Goal: Task Accomplishment & Management: Manage account settings

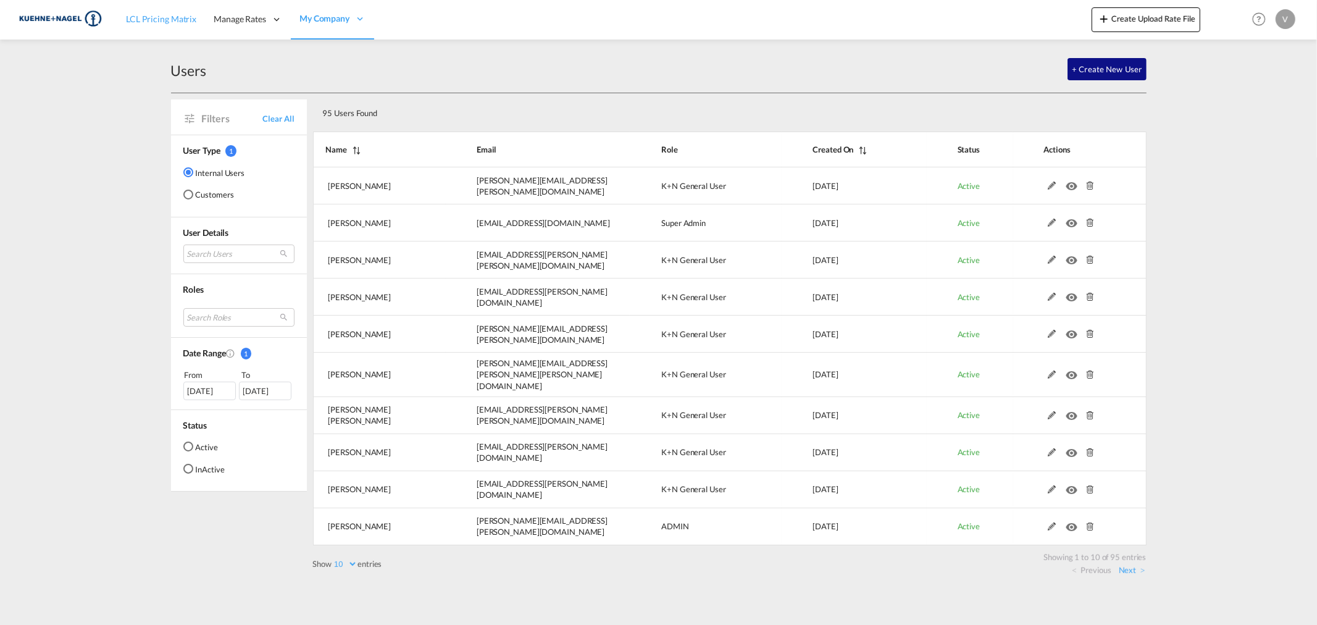
click at [153, 31] on link "LCL Pricing Matrix" at bounding box center [161, 19] width 88 height 40
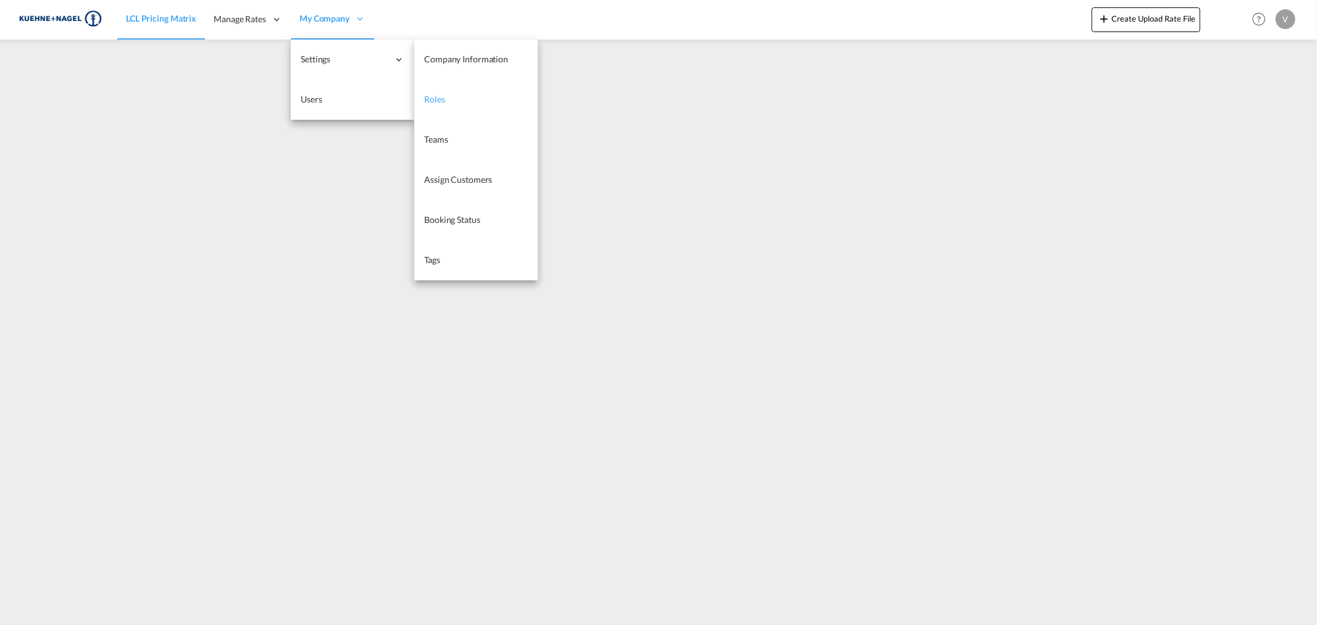
click at [440, 91] on link "Roles" at bounding box center [476, 100] width 124 height 40
select select "10"
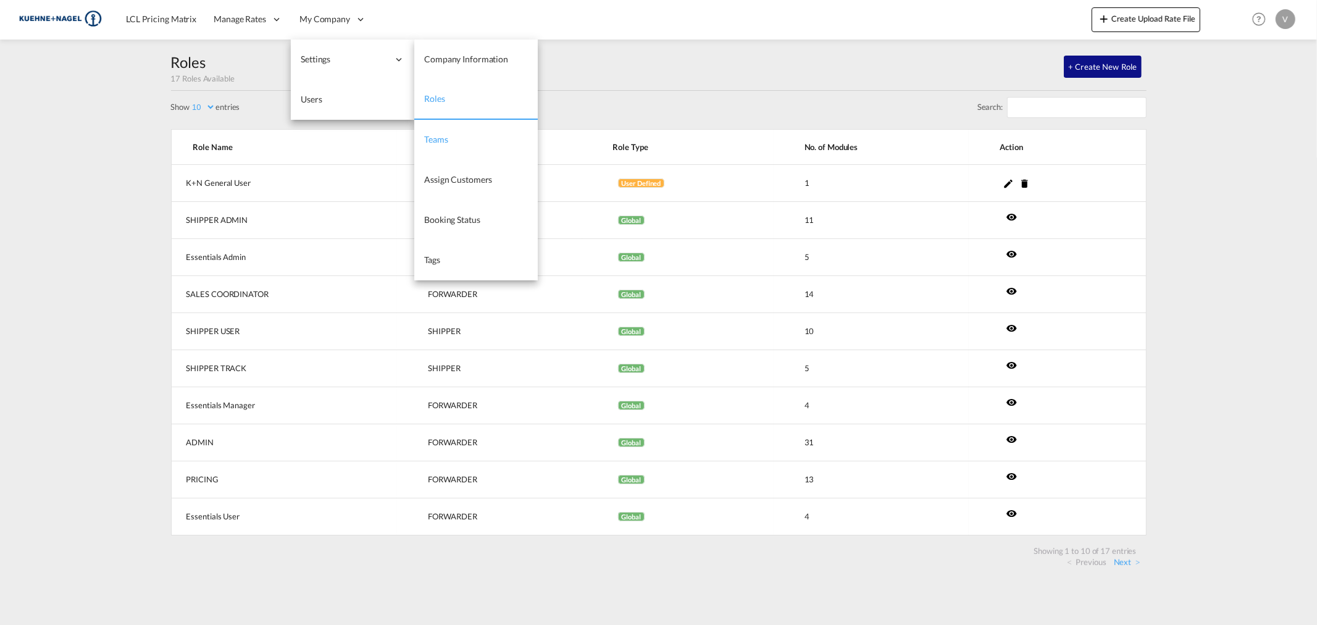
click at [456, 138] on link "Teams" at bounding box center [476, 140] width 124 height 40
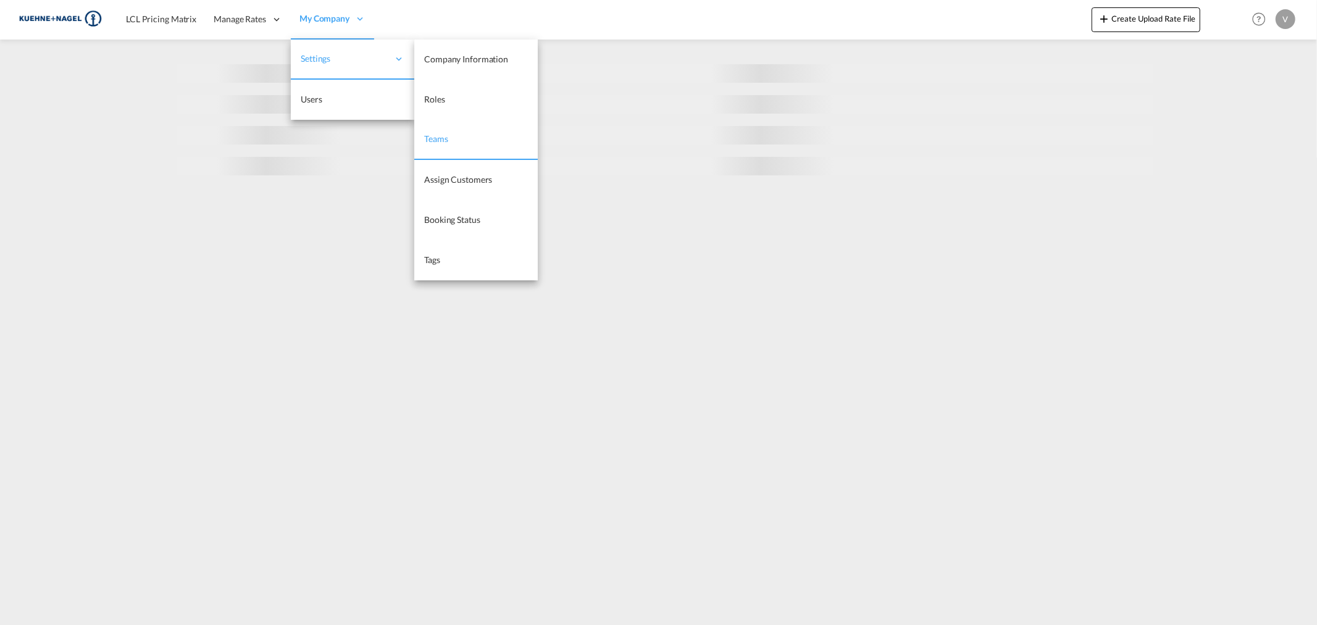
select select "10"
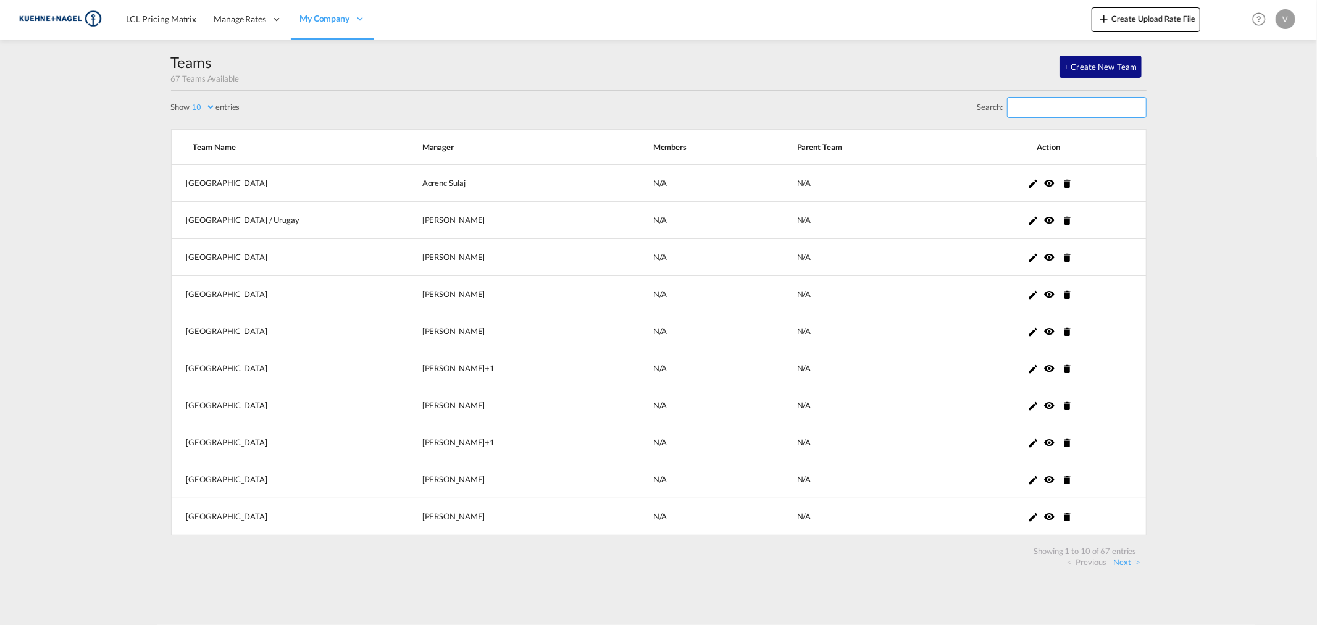
click at [1038, 112] on input "Search:" at bounding box center [1077, 107] width 140 height 21
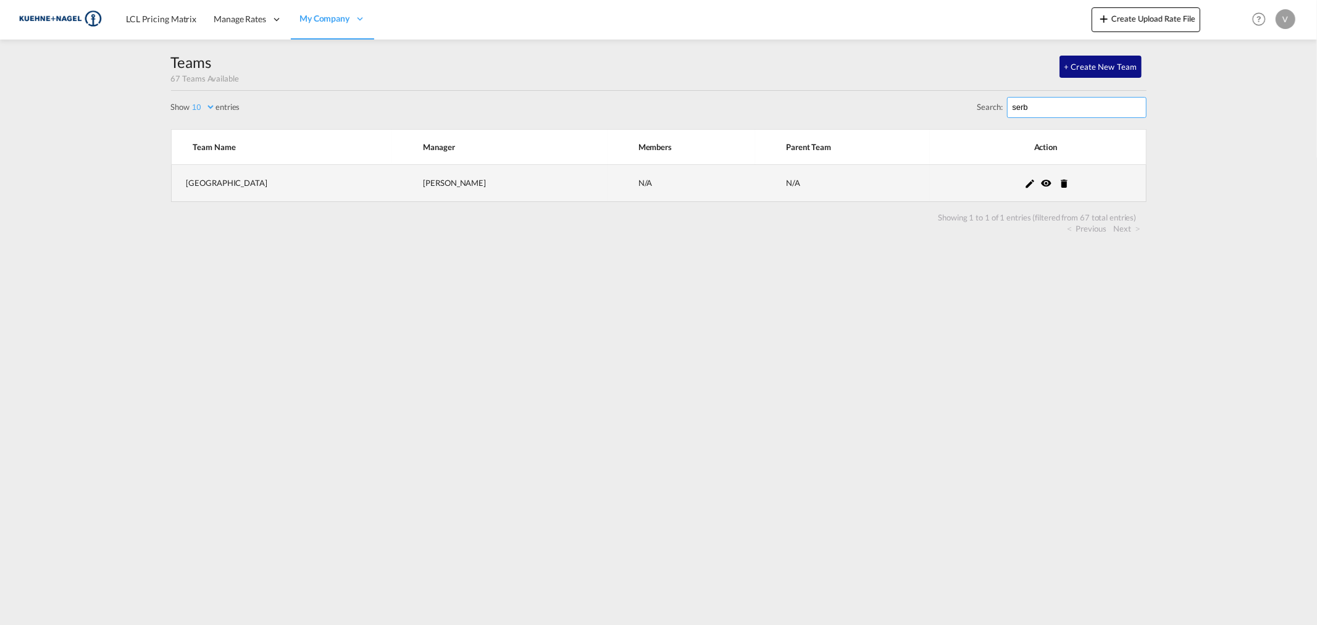
type input "serb"
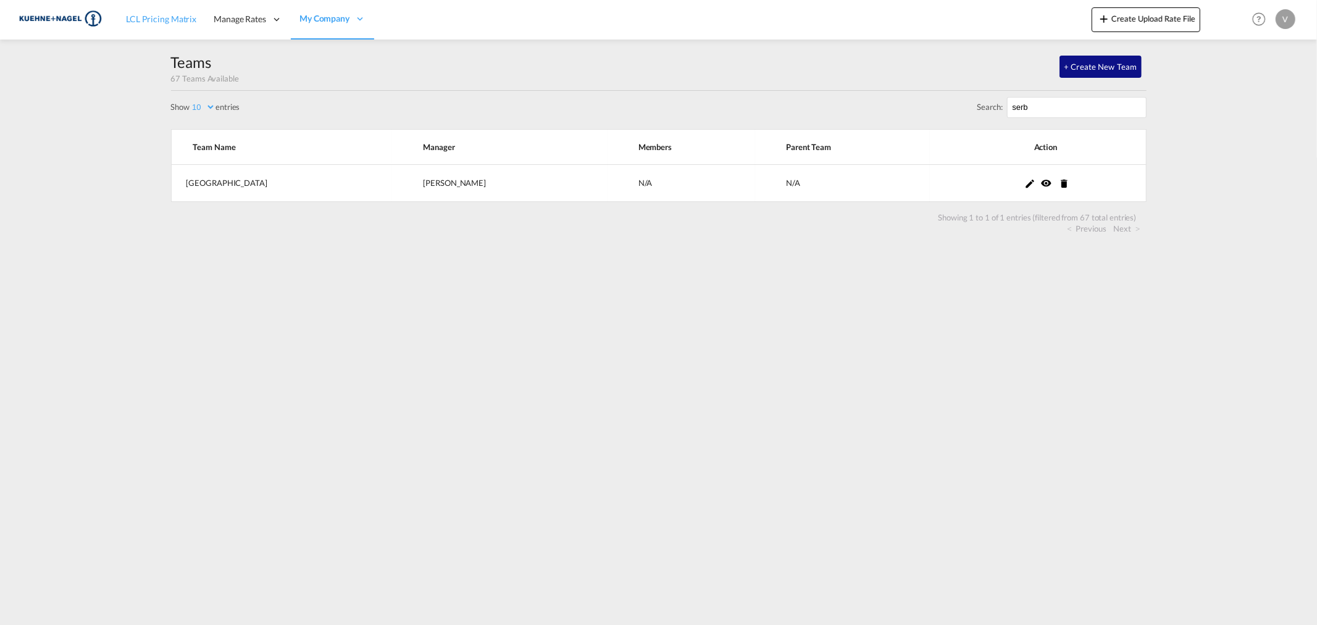
click at [187, 26] on link "LCL Pricing Matrix" at bounding box center [161, 19] width 88 height 40
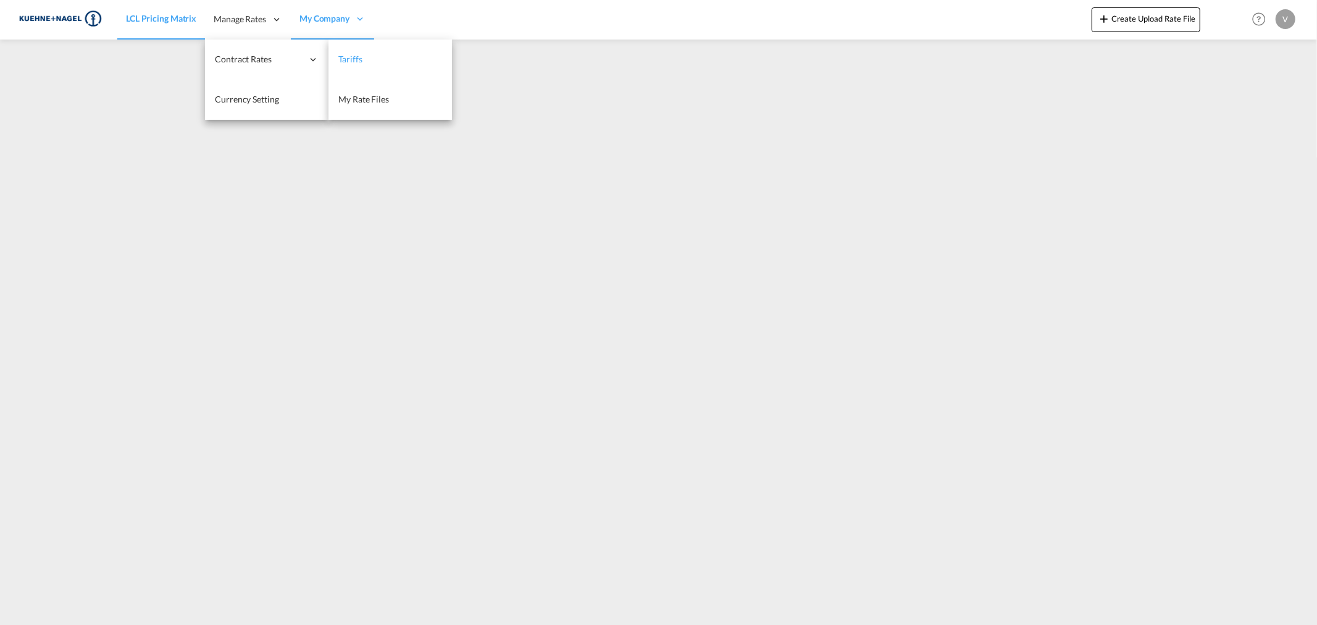
click at [348, 61] on span "Tariffs" at bounding box center [349, 59] width 23 height 10
click at [381, 50] on link "Tariffs" at bounding box center [391, 60] width 124 height 40
click at [373, 52] on link "Tariffs" at bounding box center [391, 60] width 124 height 40
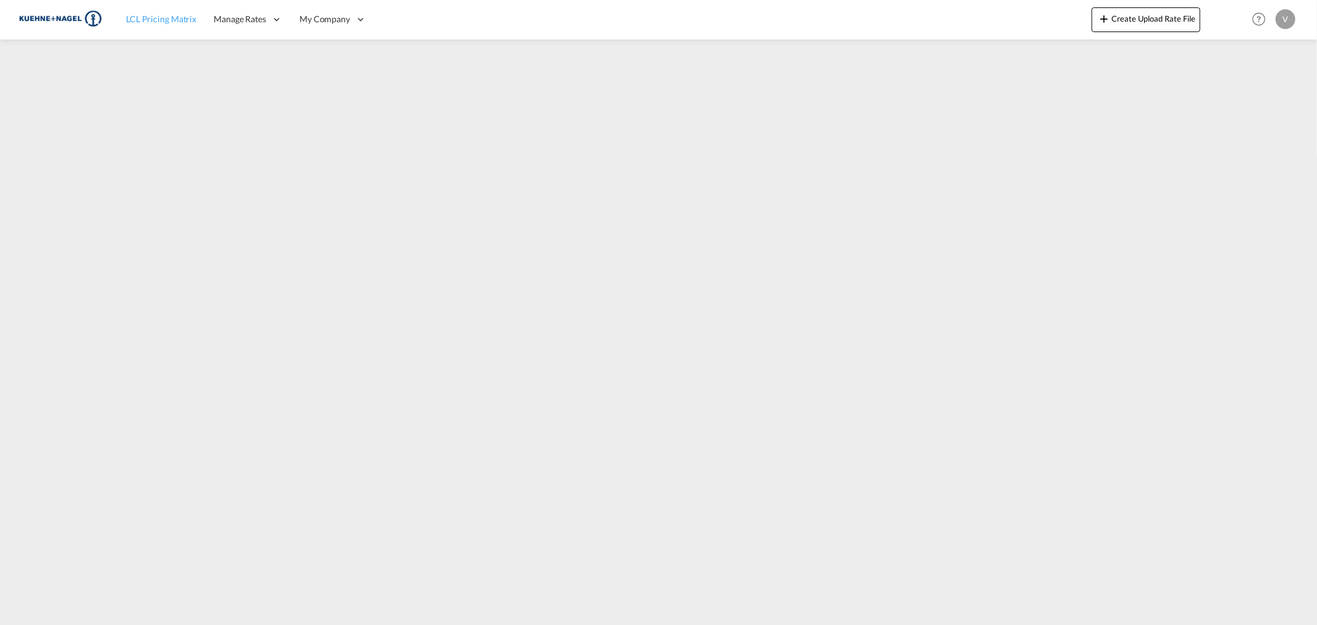
click at [158, 23] on span "LCL Pricing Matrix" at bounding box center [161, 19] width 70 height 10
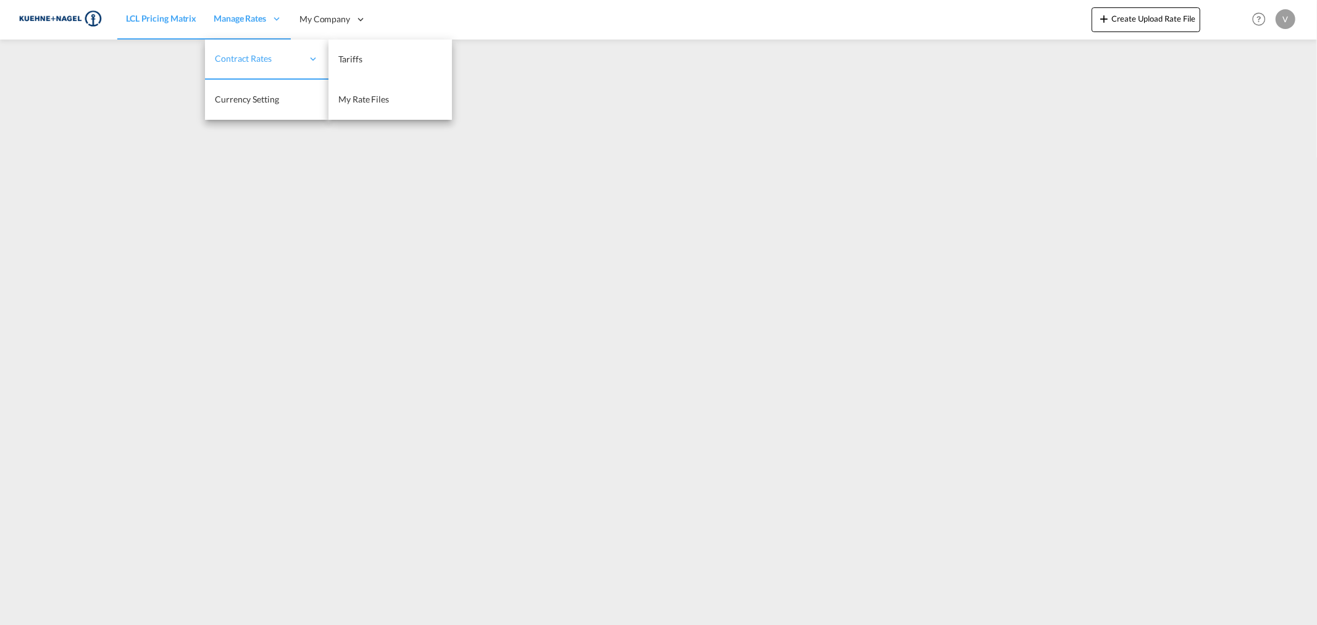
drag, startPoint x: 248, startPoint y: 61, endPoint x: 274, endPoint y: 57, distance: 26.1
click at [248, 61] on span "Contract Rates" at bounding box center [259, 58] width 88 height 12
click at [348, 56] on span "Tariffs" at bounding box center [349, 59] width 23 height 10
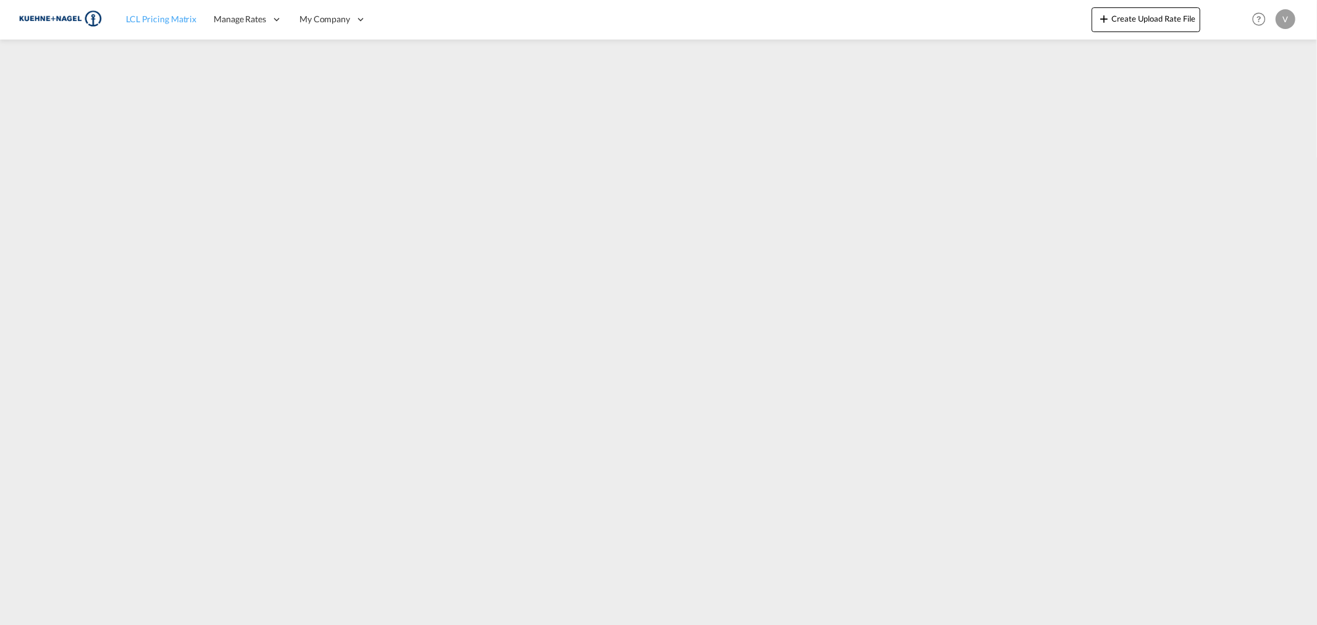
click at [151, 19] on span "LCL Pricing Matrix" at bounding box center [161, 19] width 70 height 10
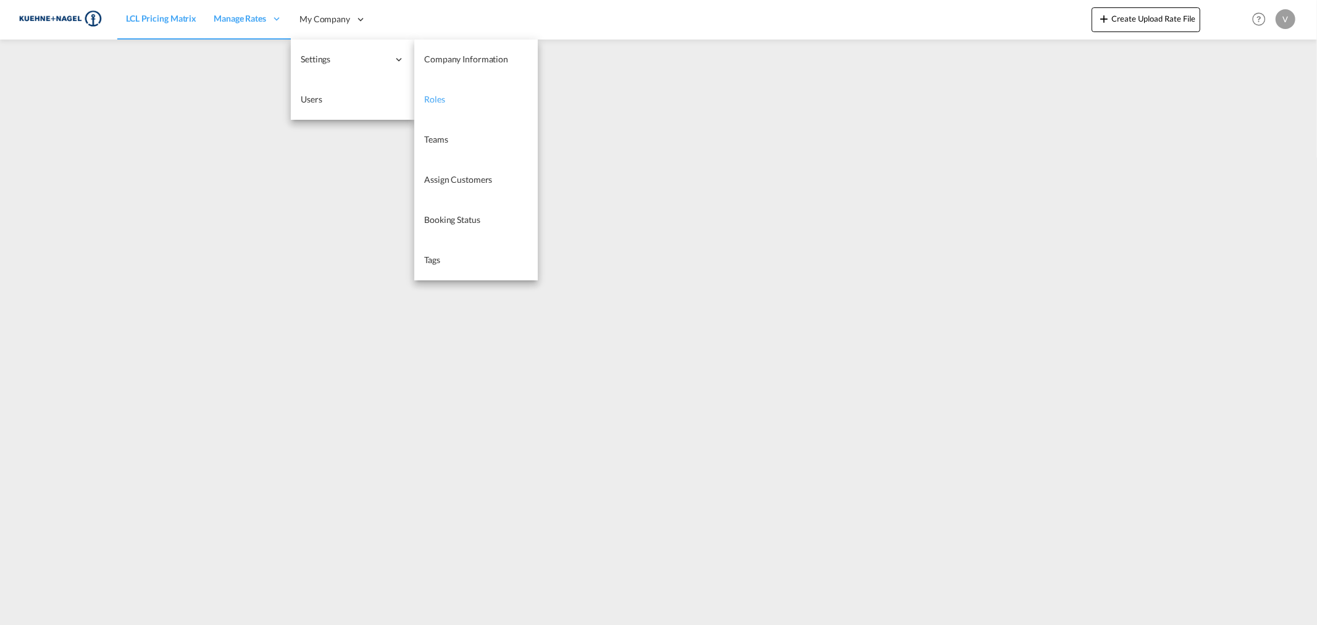
click at [461, 88] on link "Roles" at bounding box center [476, 100] width 124 height 40
select select "10"
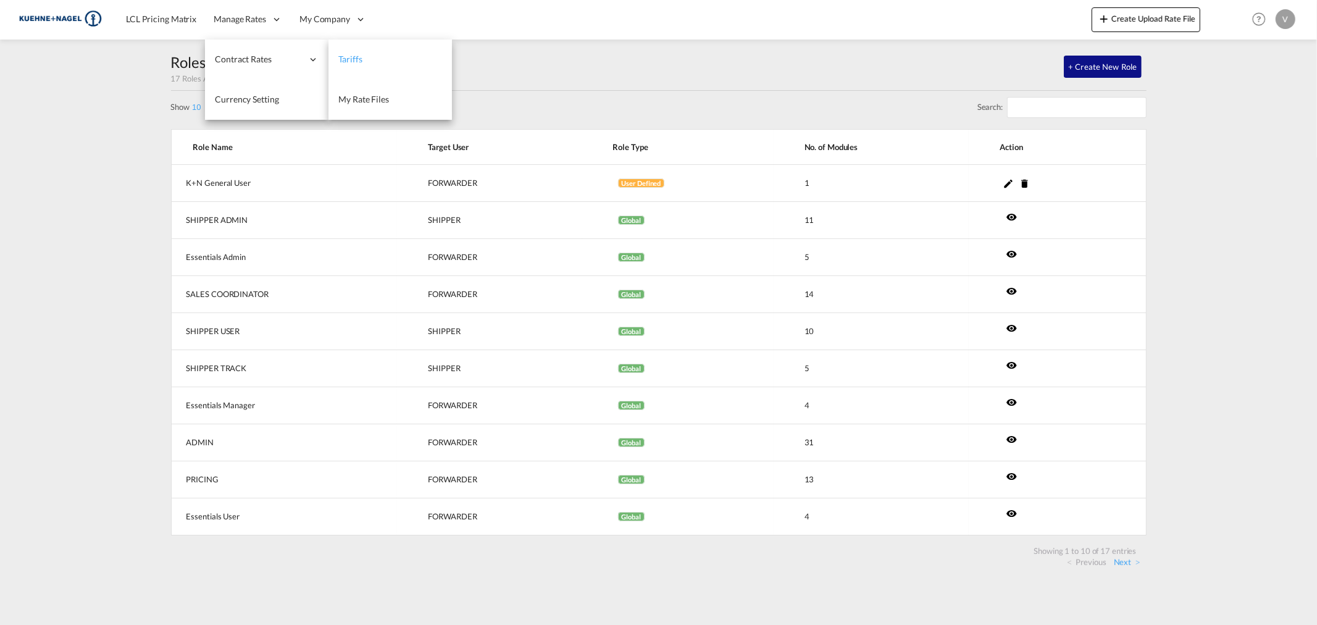
click at [372, 46] on link "Tariffs" at bounding box center [391, 60] width 124 height 40
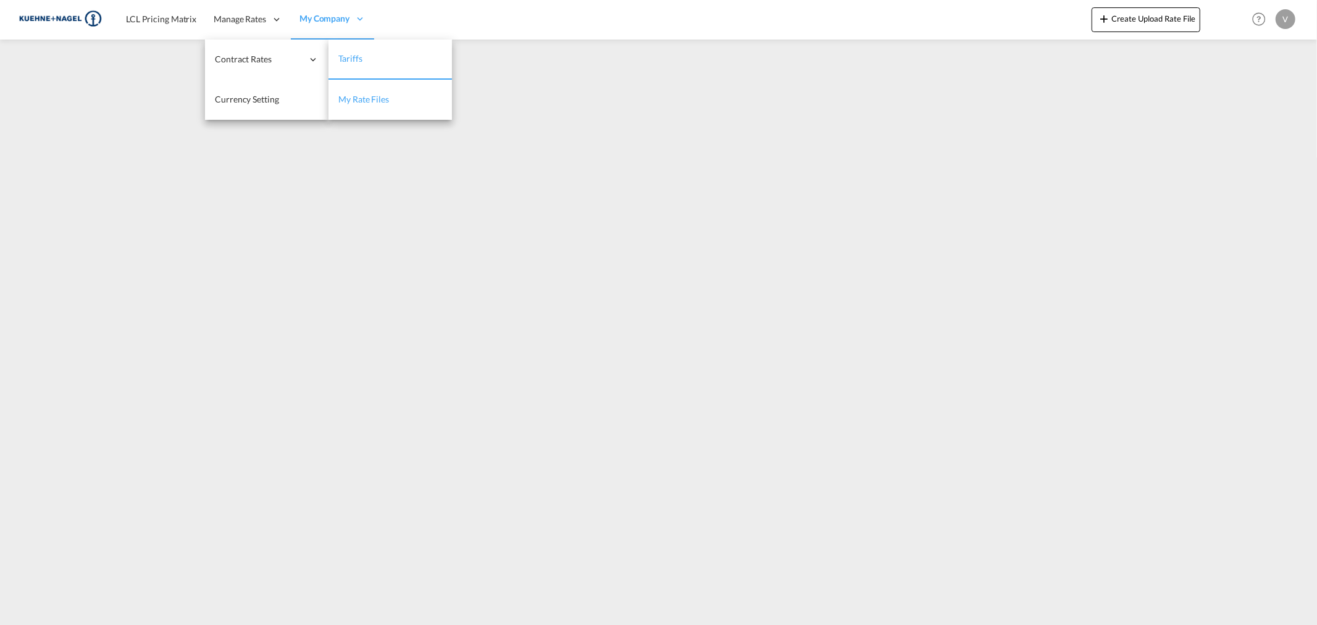
click at [405, 94] on link "My Rate Files" at bounding box center [391, 100] width 124 height 40
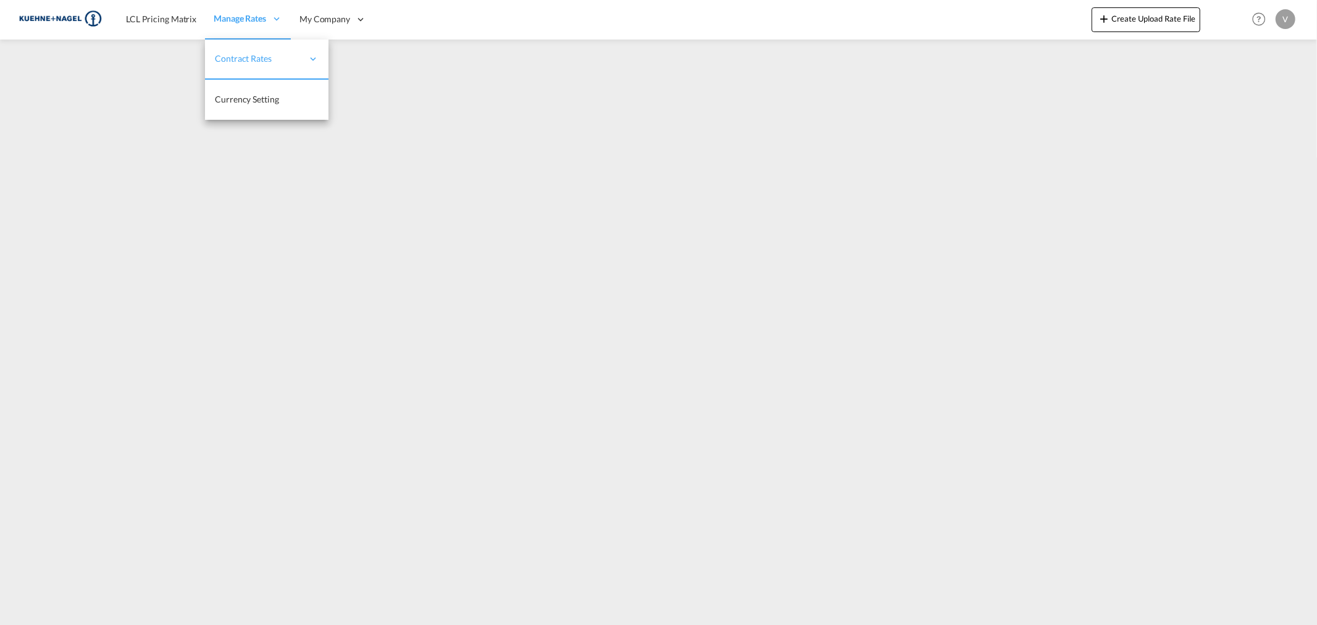
click at [251, 33] on div "Manage Rates" at bounding box center [248, 19] width 86 height 40
click at [364, 99] on span "My Rate Files" at bounding box center [363, 99] width 51 height 10
